Goal: Task Accomplishment & Management: Manage account settings

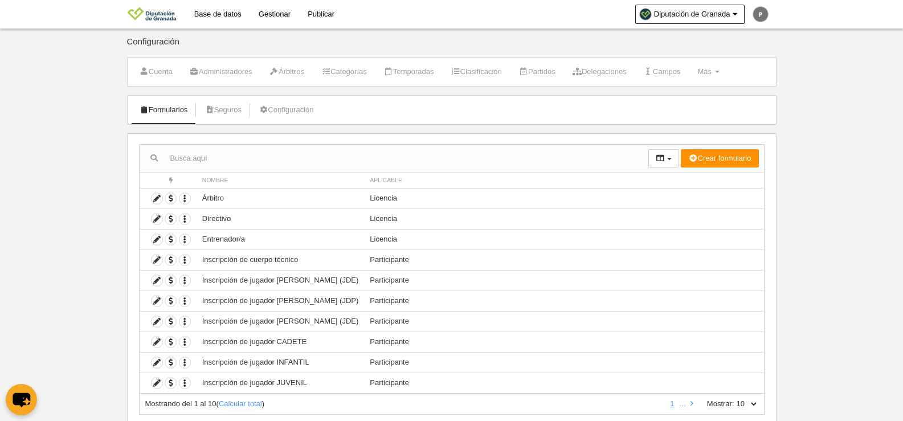
drag, startPoint x: 899, startPoint y: 127, endPoint x: 911, endPoint y: 193, distance: 66.5
click at [902, 193] on html "Base de datos Gestionar Publicar Diputación de [GEOGRAPHIC_DATA] Ajustes genera…" at bounding box center [451, 210] width 903 height 421
click at [800, 246] on body "Base de datos Gestionar Publicar Diputación de [GEOGRAPHIC_DATA] Ajustes genera…" at bounding box center [451, 210] width 903 height 421
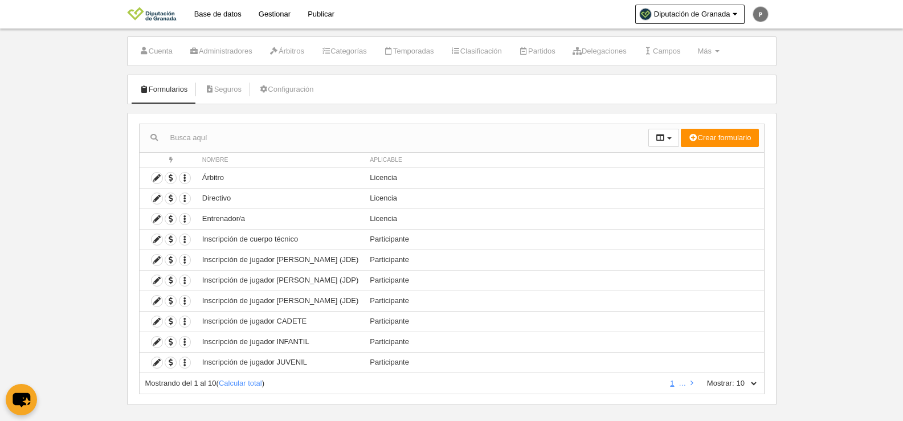
scroll to position [34, 0]
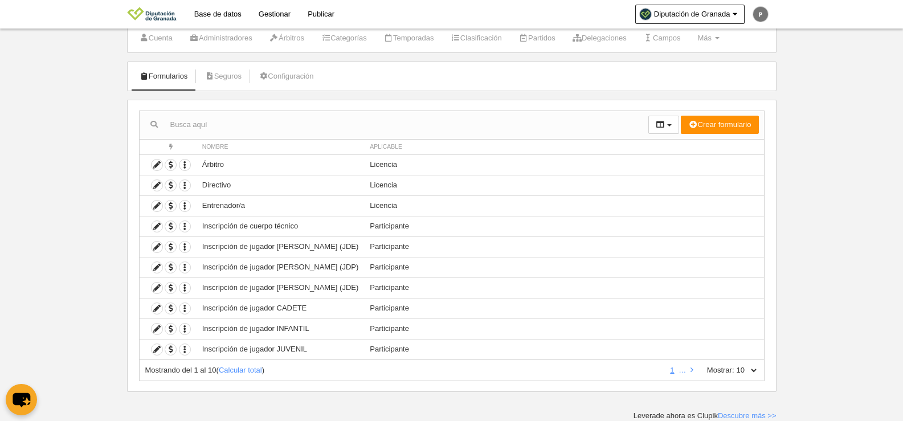
click at [751, 369] on select "10 25 50 100 500" at bounding box center [746, 370] width 24 height 10
select select "500"
click at [734, 365] on select "10 25 50 100 500" at bounding box center [746, 370] width 24 height 10
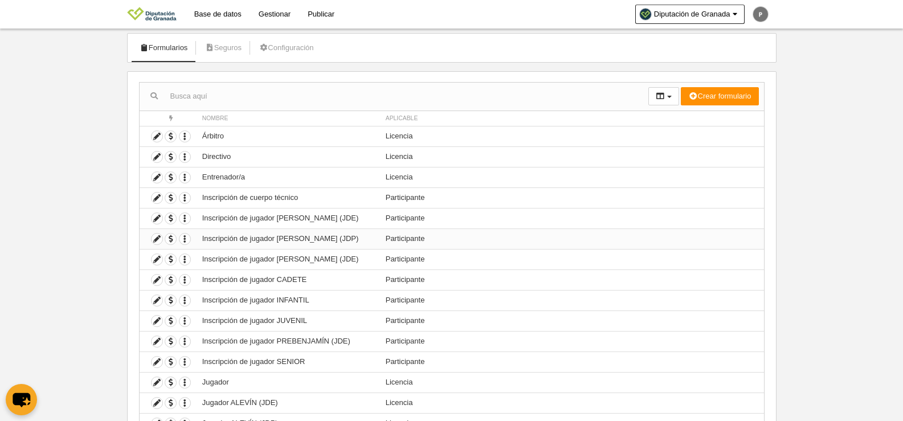
scroll to position [91, 0]
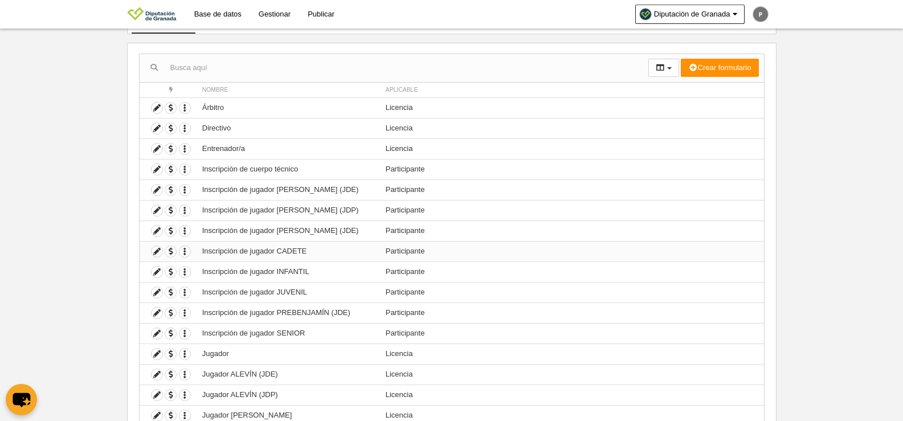
click at [220, 254] on td "Inscripción de jugador CADETE" at bounding box center [287, 251] width 183 height 21
click at [286, 245] on td "Inscripción de jugador CADETE" at bounding box center [287, 251] width 183 height 21
click at [152, 249] on icon at bounding box center [157, 251] width 11 height 11
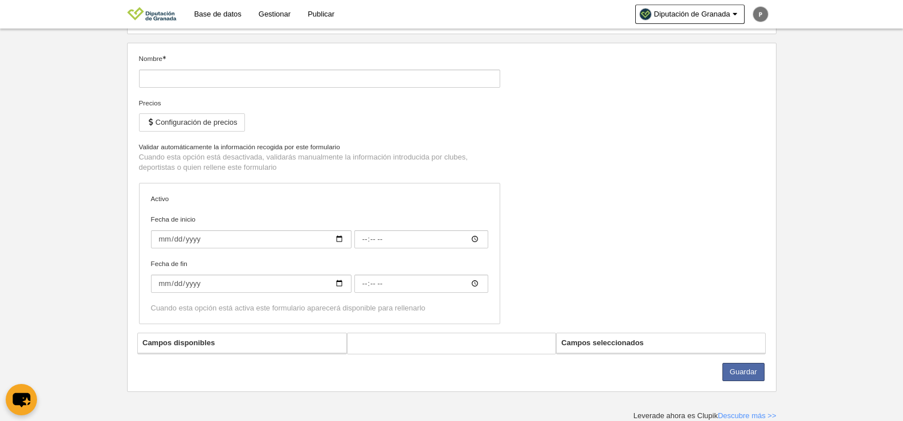
type input "Inscripción de jugador CADETE"
checkbox input "true"
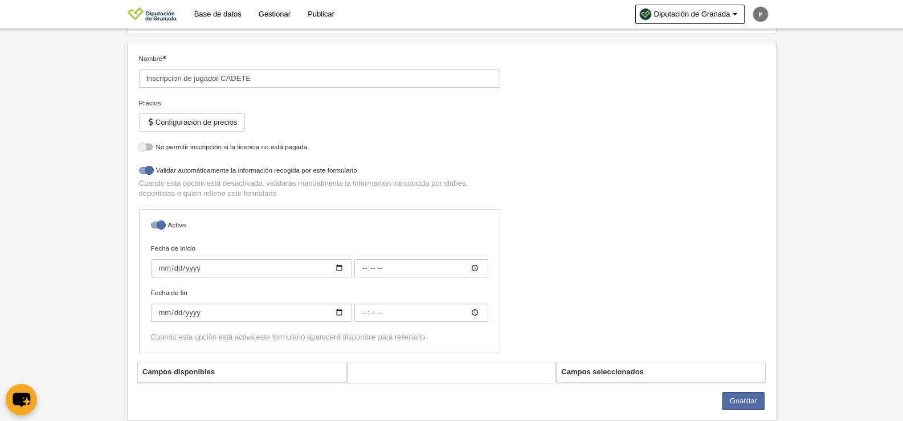
select select "selected"
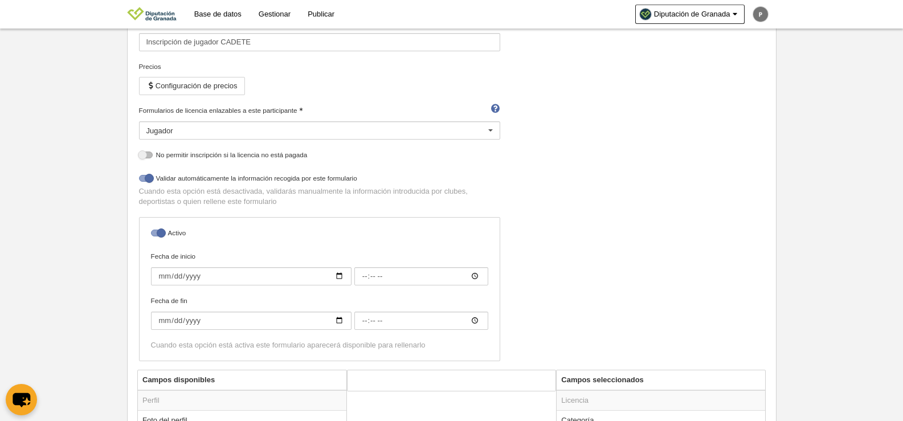
scroll to position [164, 0]
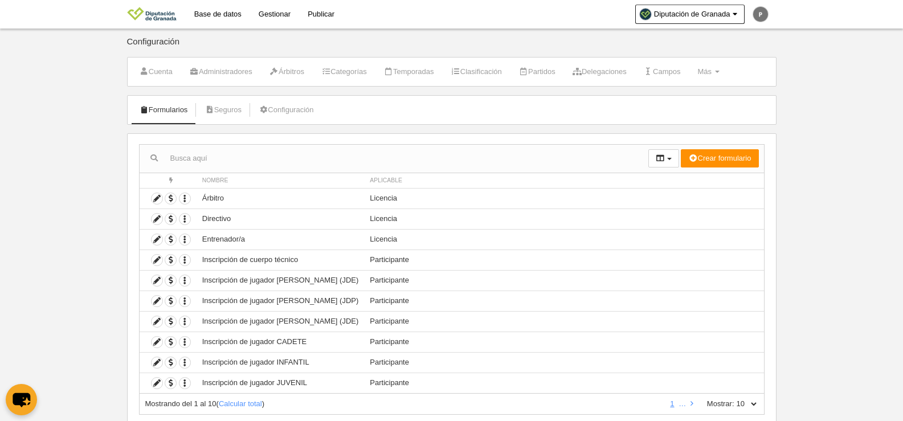
scroll to position [34, 0]
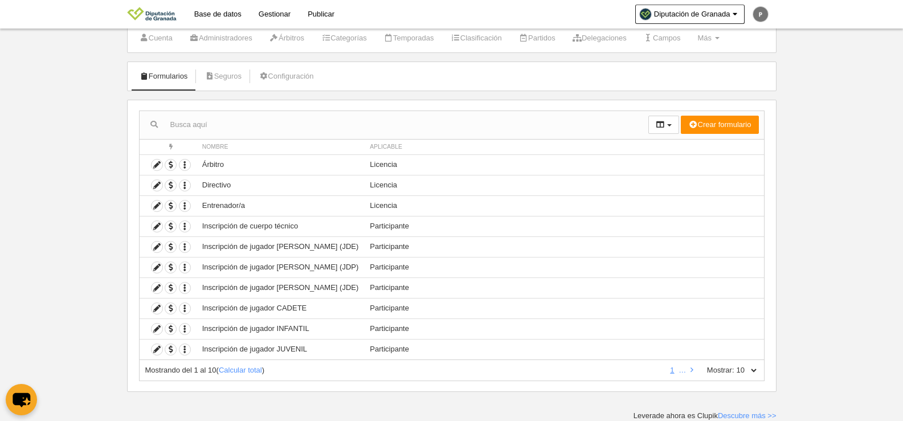
click at [754, 372] on select "10 25 50 100 500" at bounding box center [746, 370] width 24 height 10
select select "500"
click at [734, 365] on select "10 25 50 100 500" at bounding box center [746, 370] width 24 height 10
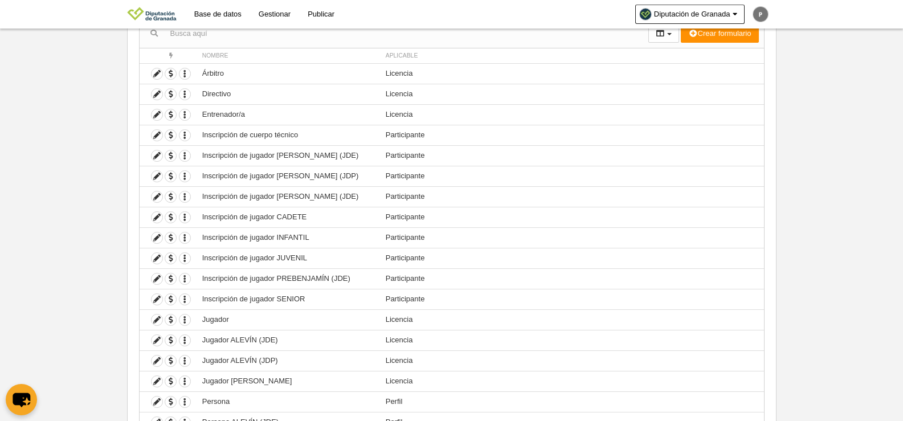
scroll to position [218, 0]
